Goal: Navigation & Orientation: Find specific page/section

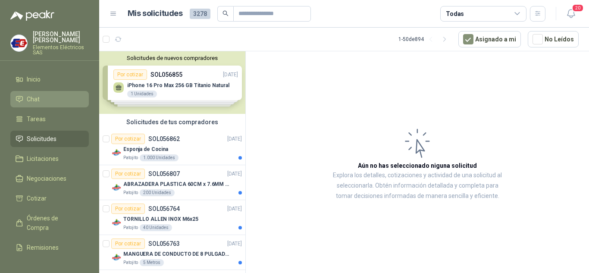
click at [32, 98] on span "Chat" at bounding box center [33, 98] width 13 height 9
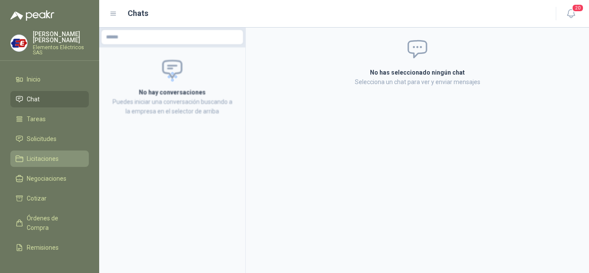
click at [29, 160] on span "Licitaciones" at bounding box center [43, 158] width 32 height 9
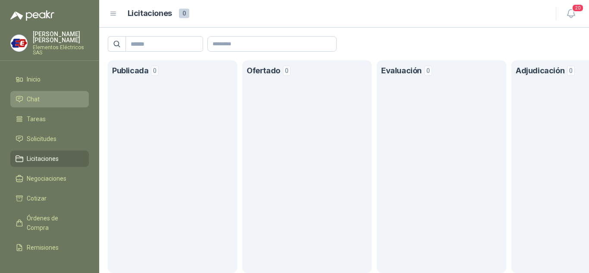
click at [31, 97] on span "Chat" at bounding box center [33, 98] width 13 height 9
